Goal: Task Accomplishment & Management: Use online tool/utility

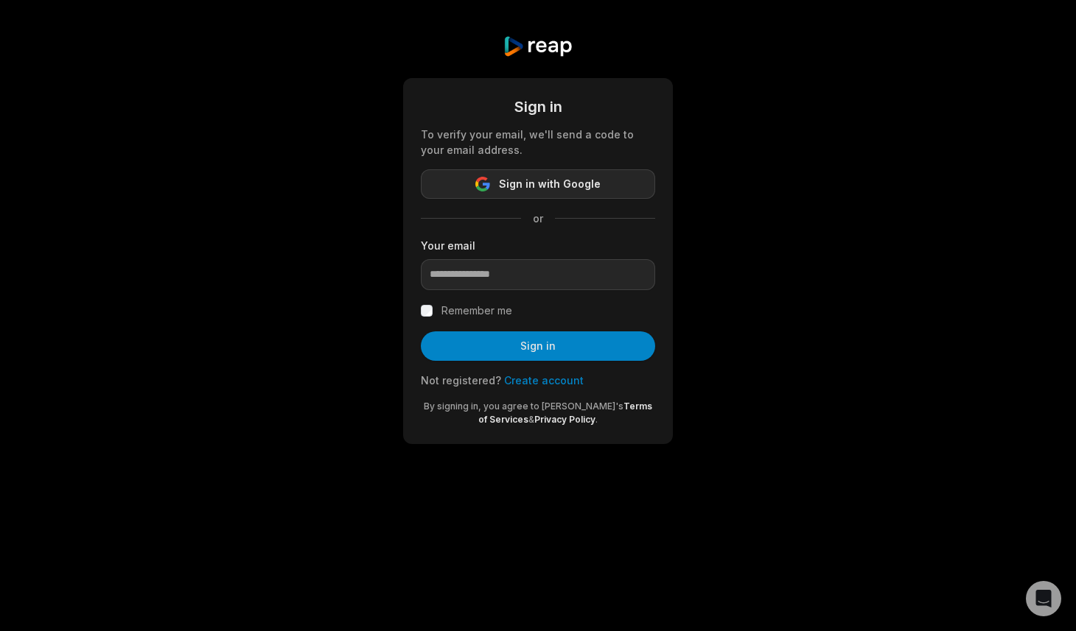
click at [503, 180] on span "Sign in with Google" at bounding box center [550, 184] width 102 height 18
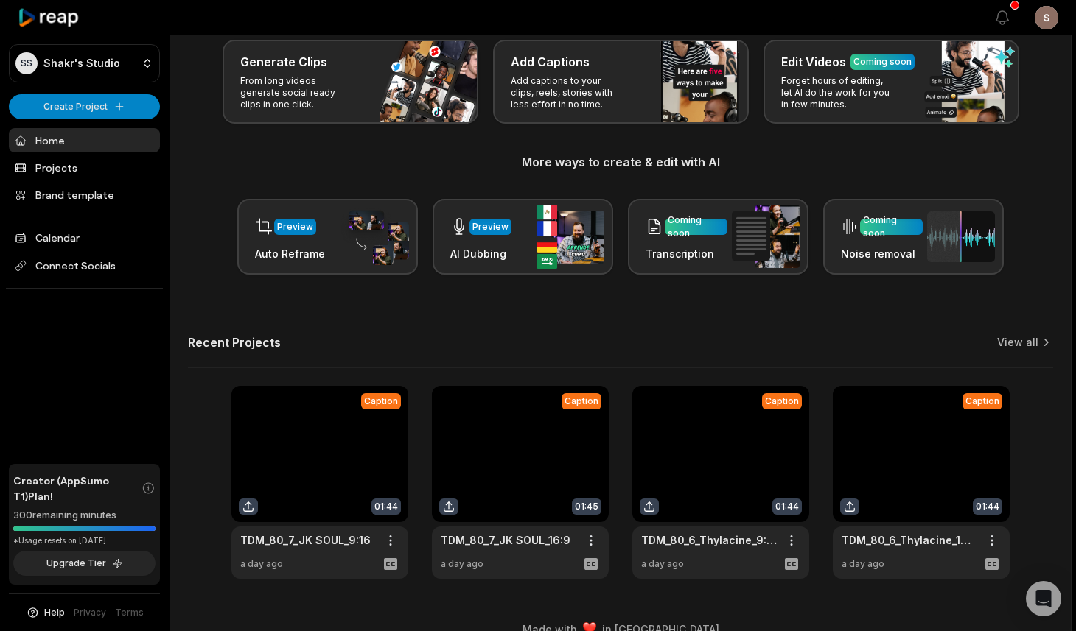
scroll to position [91, 0]
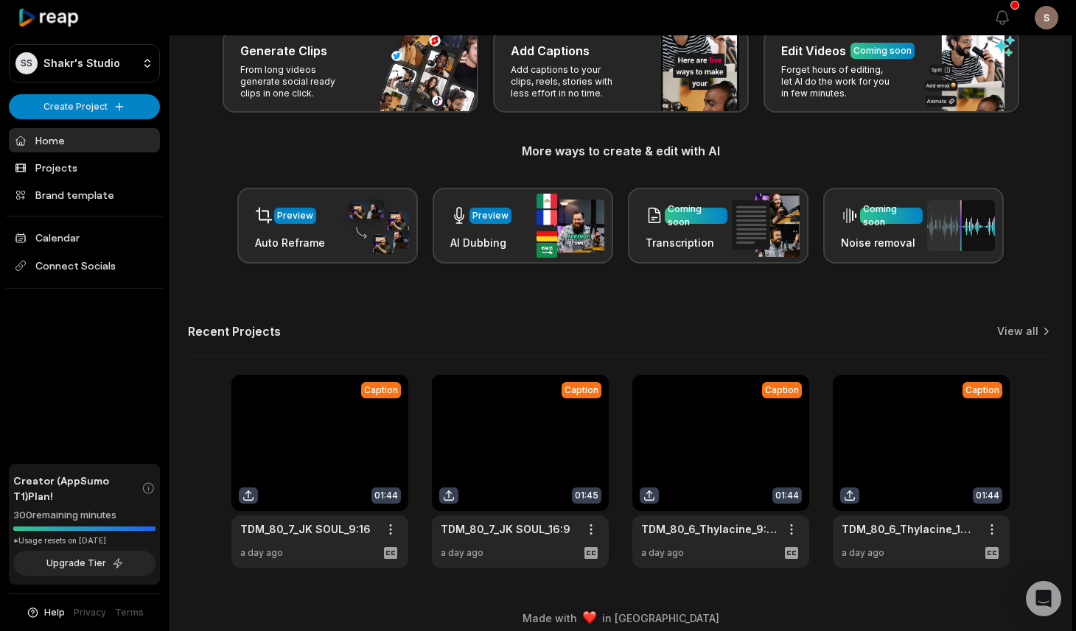
click at [511, 427] on link at bounding box center [520, 471] width 177 height 193
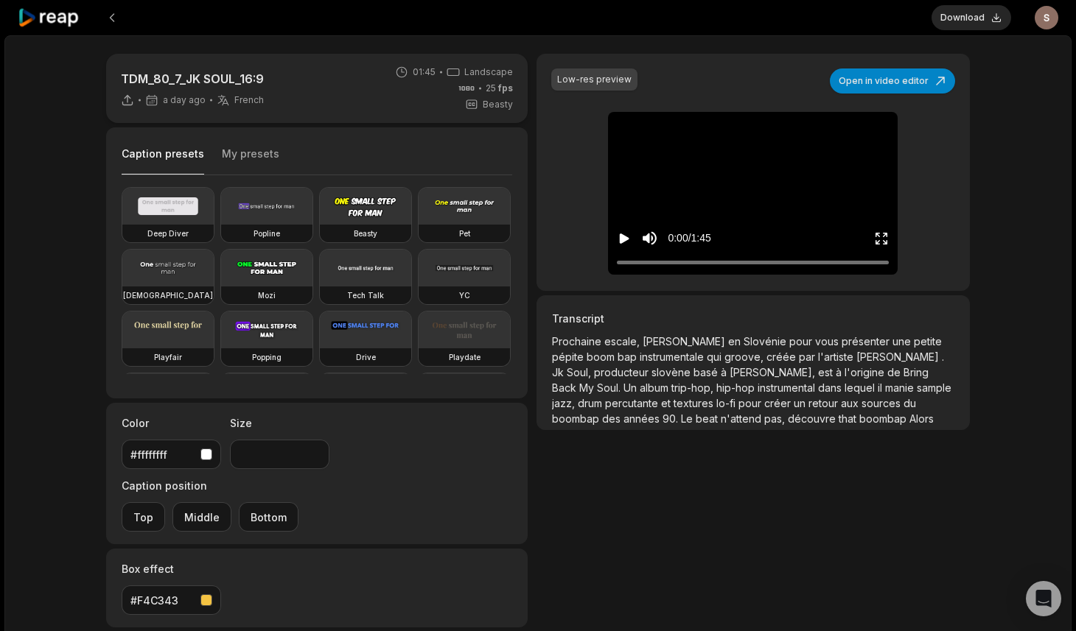
click at [625, 240] on icon "Play video" at bounding box center [625, 239] width 10 height 10
click at [625, 240] on icon "Pause video" at bounding box center [626, 239] width 2 height 10
click at [880, 79] on button "Open in video editor" at bounding box center [891, 81] width 125 height 25
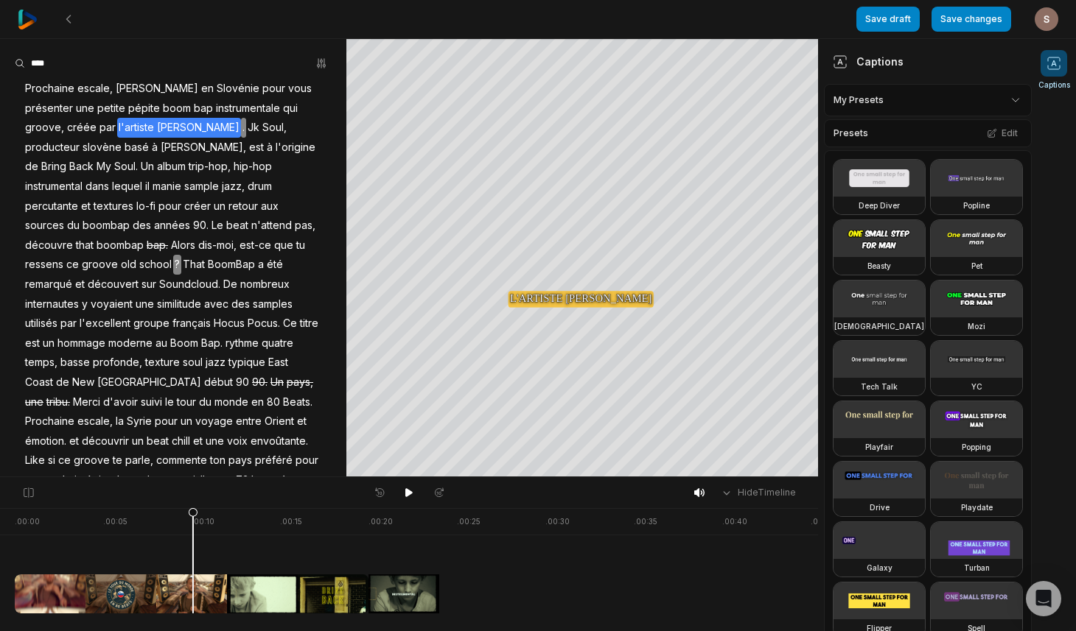
drag, startPoint x: 27, startPoint y: 518, endPoint x: 193, endPoint y: 528, distance: 166.8
click at [193, 528] on div at bounding box center [938, 560] width 1847 height 105
click at [117, 127] on span "l'artiste JK Soul" at bounding box center [179, 128] width 124 height 20
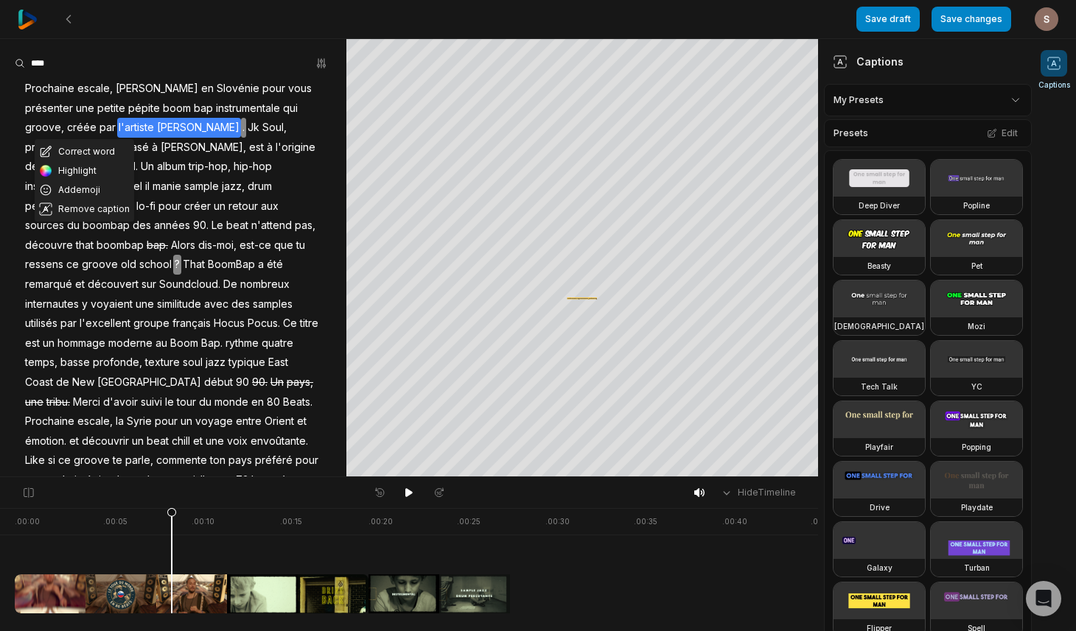
click at [117, 127] on span "l'artiste JK Soul" at bounding box center [179, 128] width 124 height 20
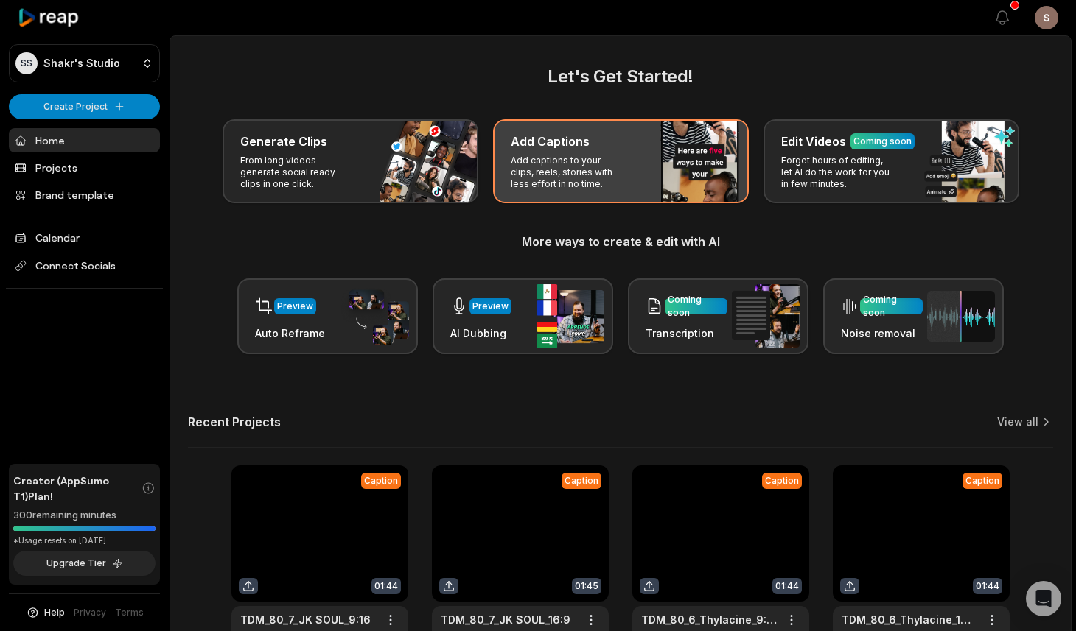
click at [579, 159] on p "Add captions to your clips, reels, stories with less effort in no time." at bounding box center [568, 172] width 114 height 35
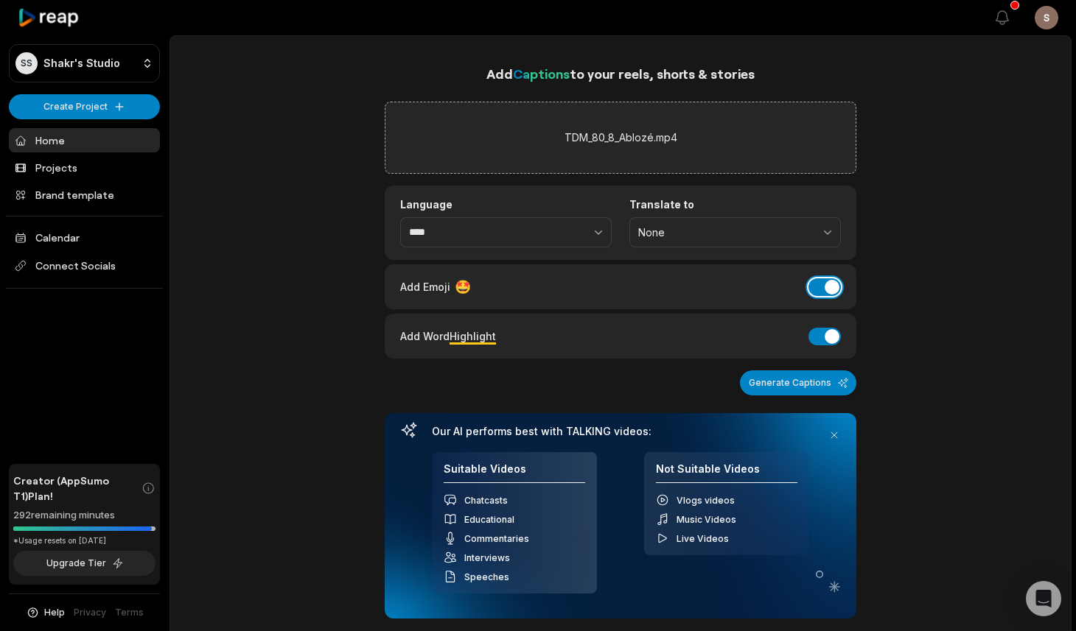
click at [831, 287] on button "Add Emoji" at bounding box center [824, 287] width 32 height 18
click at [827, 334] on button "Add Word Highlight" at bounding box center [824, 337] width 32 height 18
click at [541, 226] on button "button" at bounding box center [566, 232] width 91 height 31
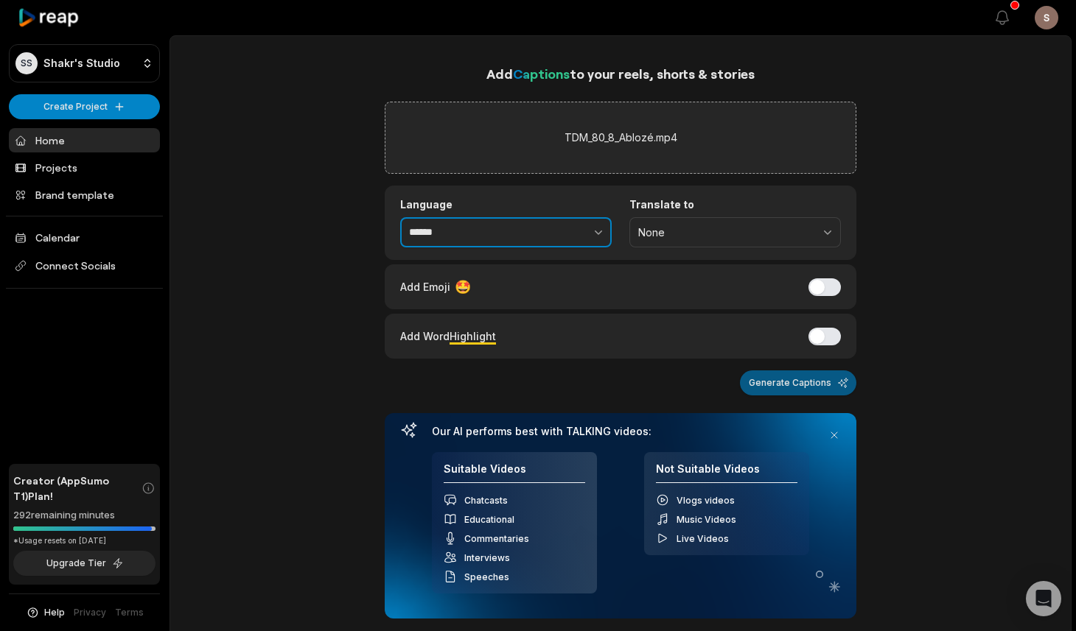
type input "******"
click at [815, 391] on button "Generate Captions" at bounding box center [798, 383] width 116 height 25
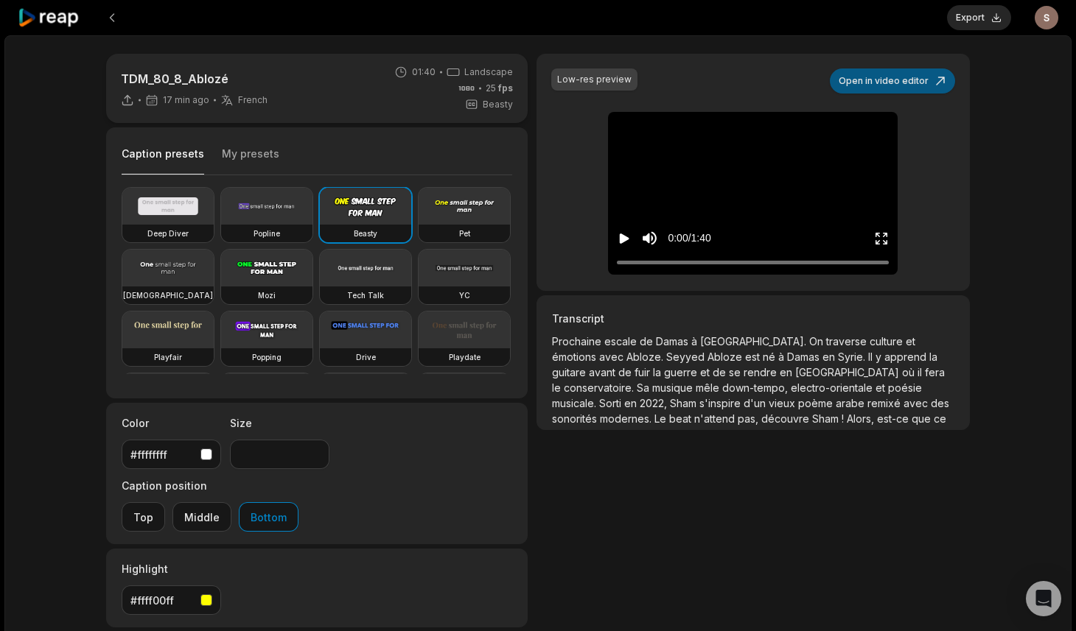
click at [876, 80] on button "Open in video editor" at bounding box center [891, 81] width 125 height 25
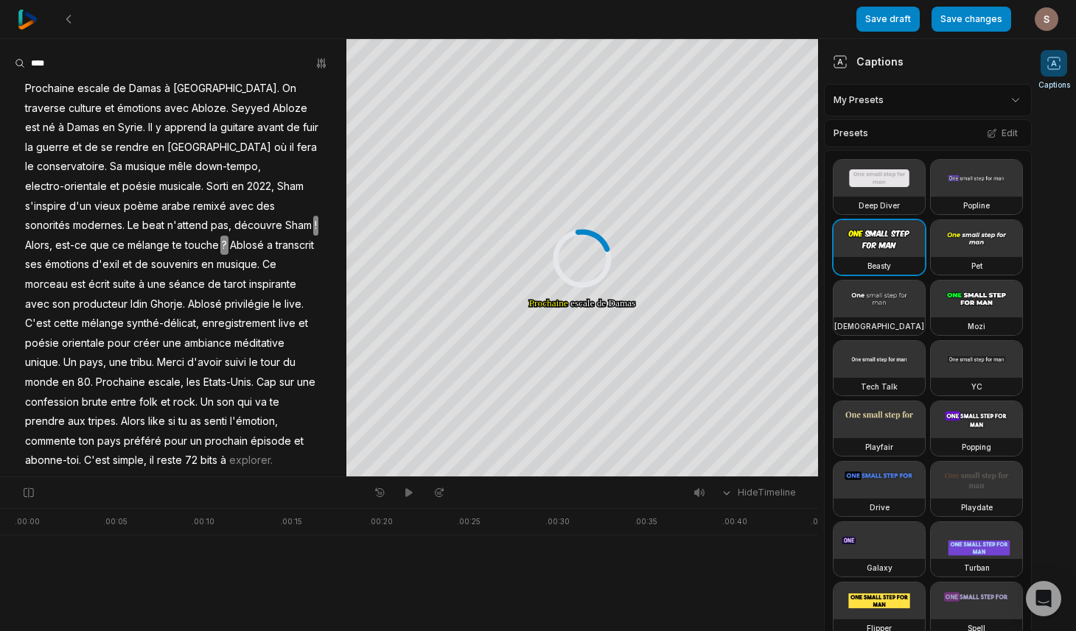
click at [872, 103] on html "Save draft Save changes Open user menu Captions Your browser does not support m…" at bounding box center [538, 315] width 1076 height 631
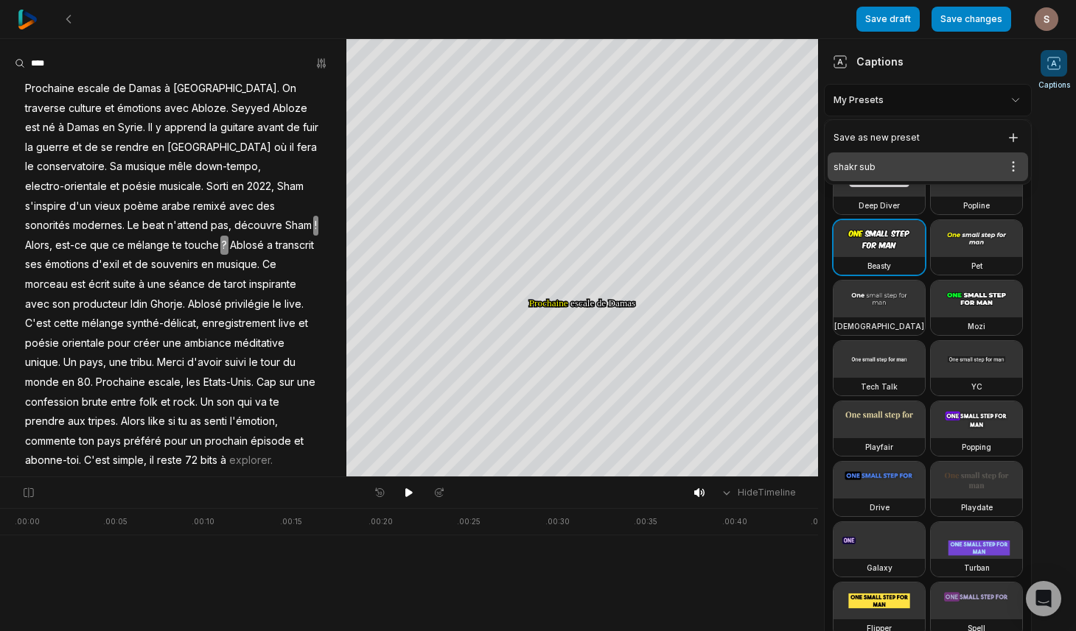
click at [853, 164] on div "shakr sub Open options" at bounding box center [927, 166] width 200 height 29
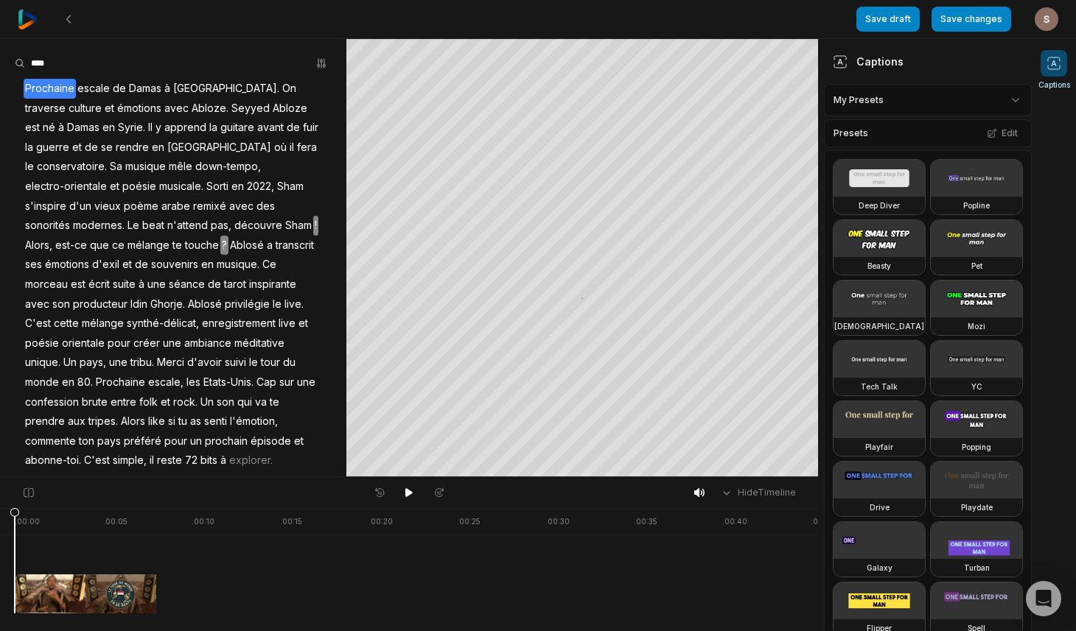
click at [230, 111] on span "Seyyed" at bounding box center [250, 109] width 41 height 20
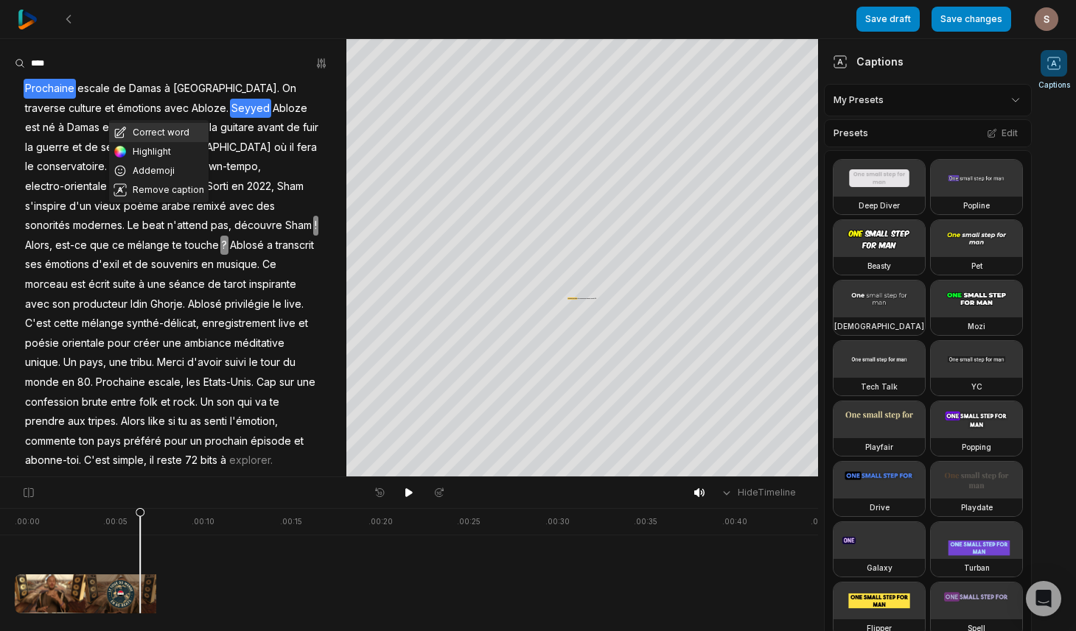
click at [157, 133] on button "Correct word" at bounding box center [158, 132] width 99 height 19
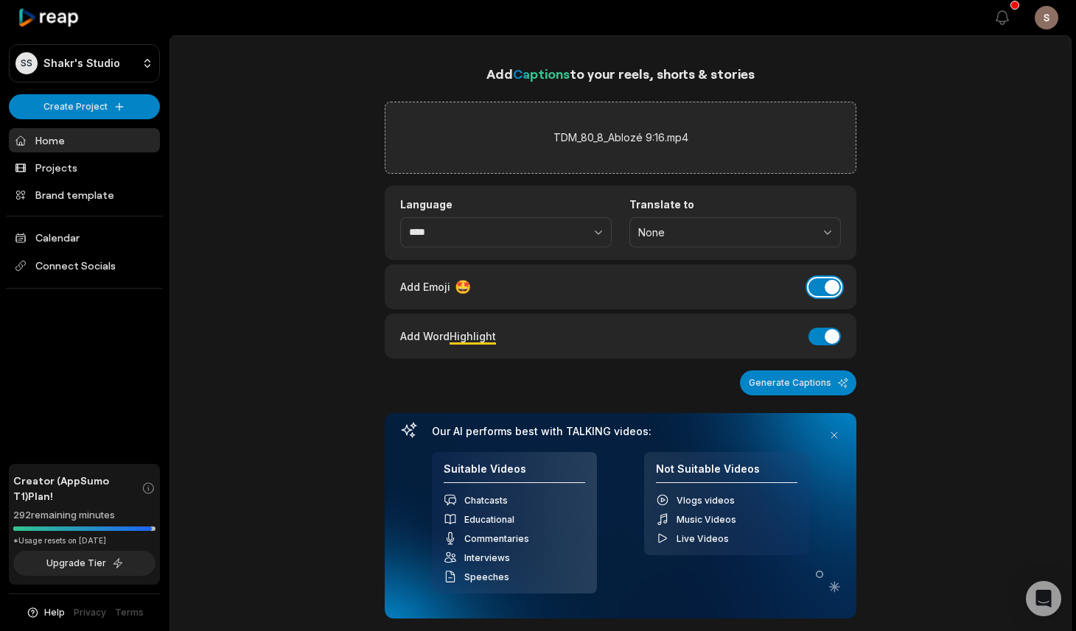
click at [830, 295] on button "Add Emoji" at bounding box center [824, 287] width 32 height 18
click at [829, 333] on button "Add Word Highlight" at bounding box center [824, 337] width 32 height 18
click at [489, 225] on input "****" at bounding box center [505, 232] width 211 height 31
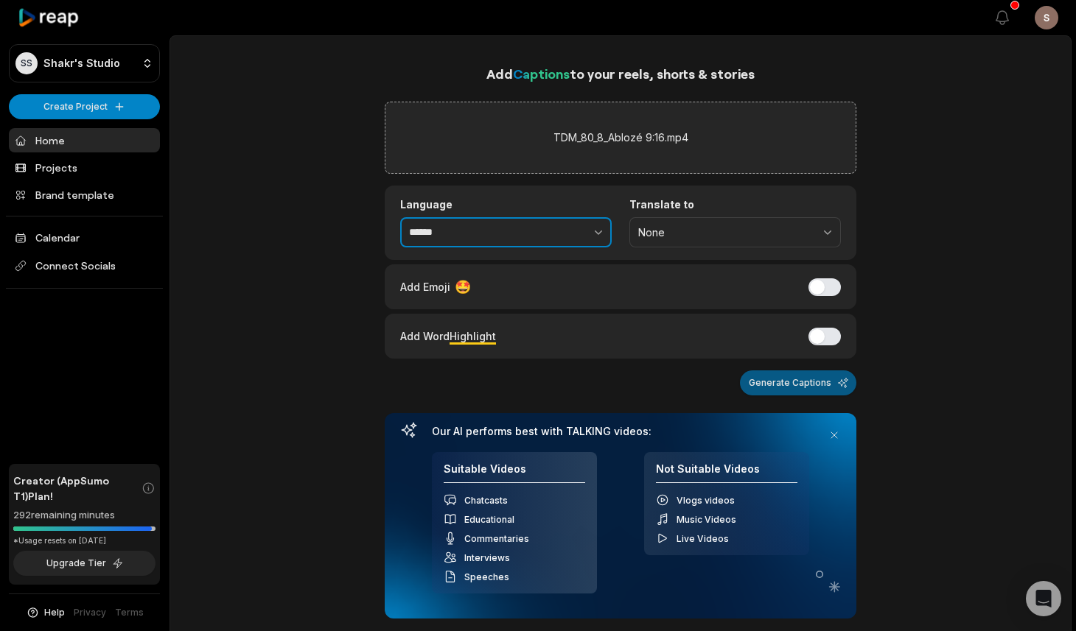
type input "******"
click at [776, 386] on button "Generate Captions" at bounding box center [798, 383] width 116 height 25
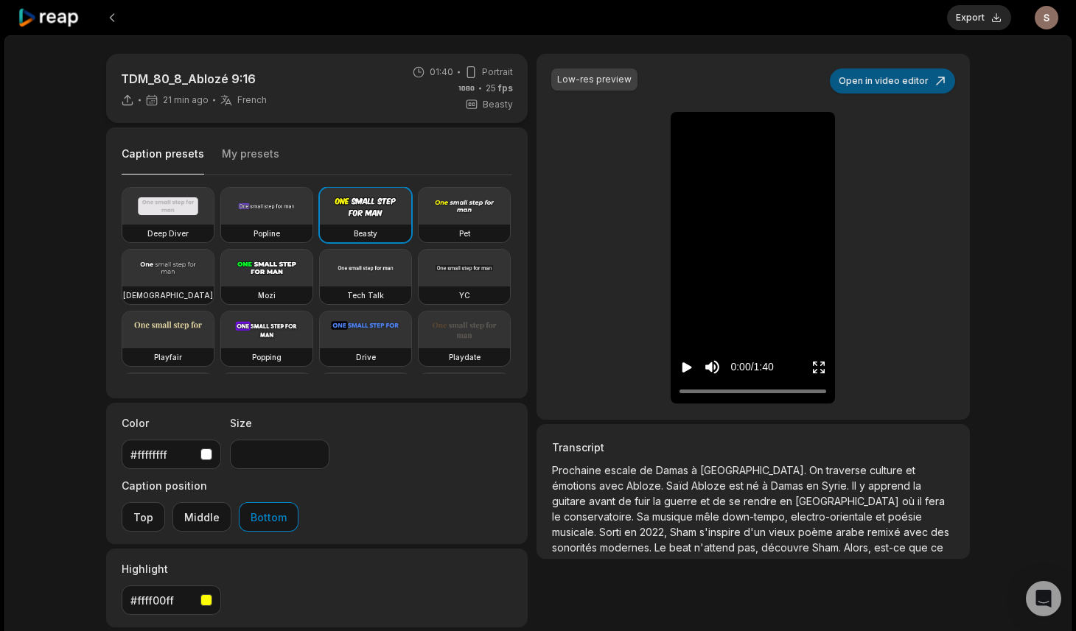
click at [900, 71] on button "Open in video editor" at bounding box center [891, 81] width 125 height 25
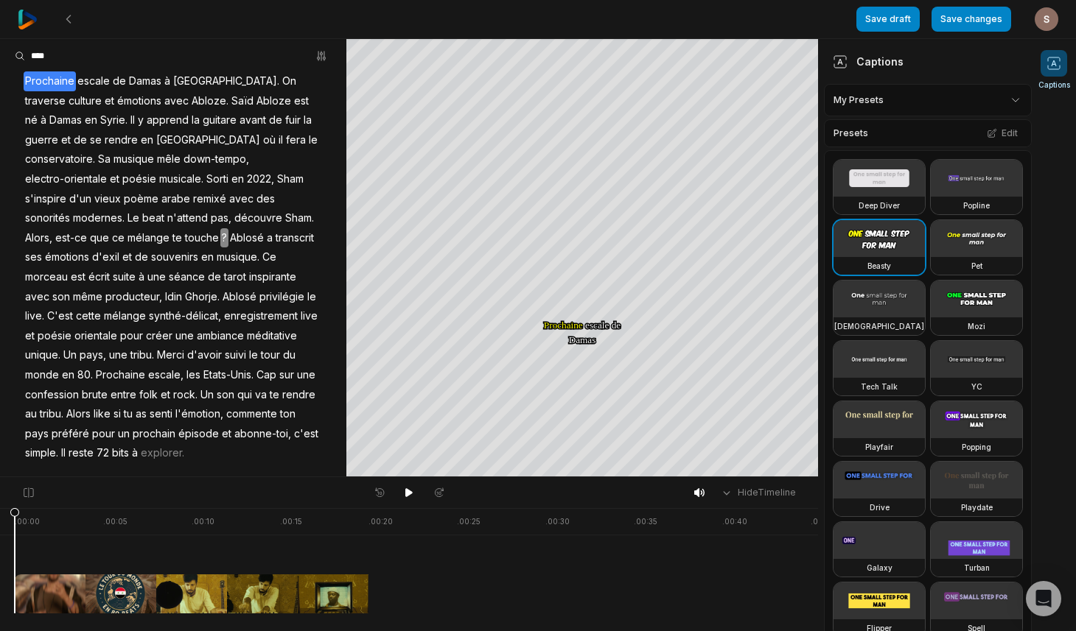
scroll to position [1, 0]
